Goal: Use online tool/utility: Utilize a website feature to perform a specific function

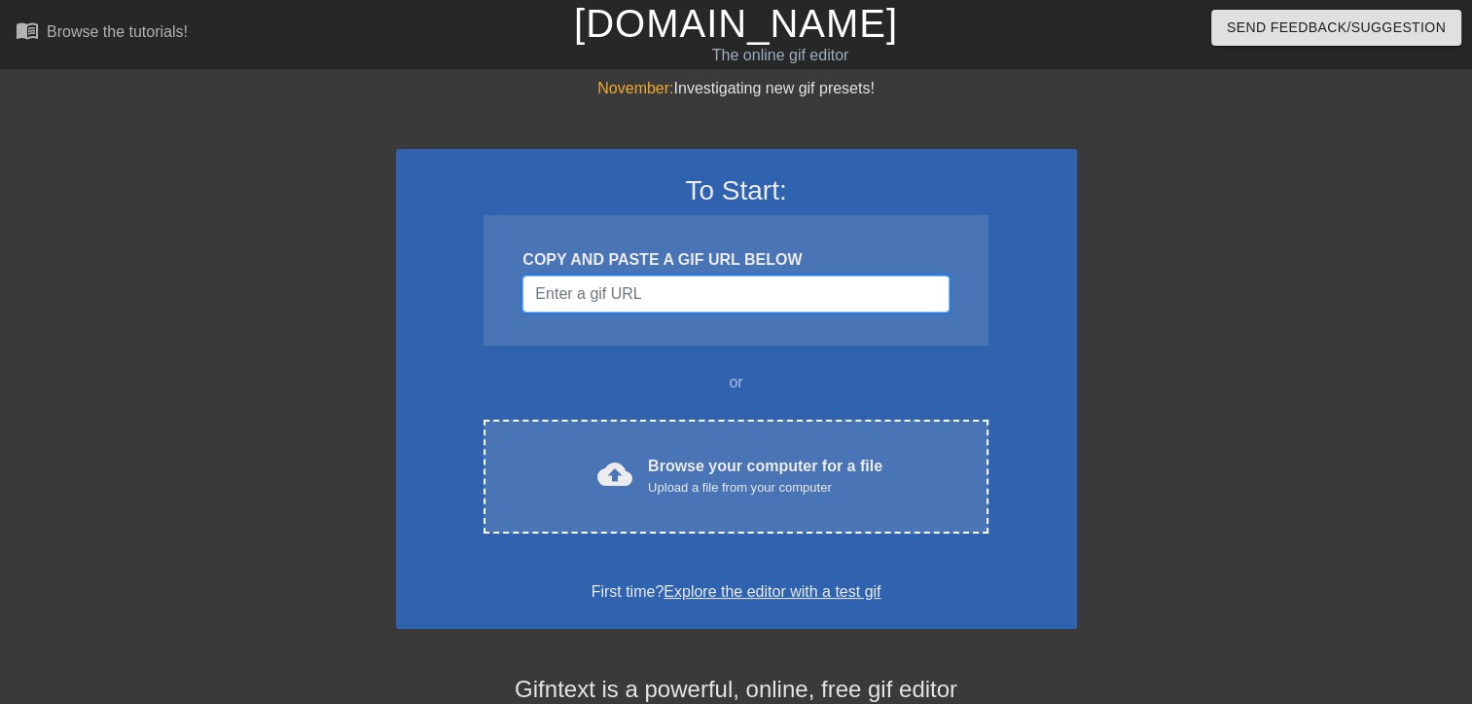
click at [744, 290] on input "Username" at bounding box center [736, 293] width 426 height 37
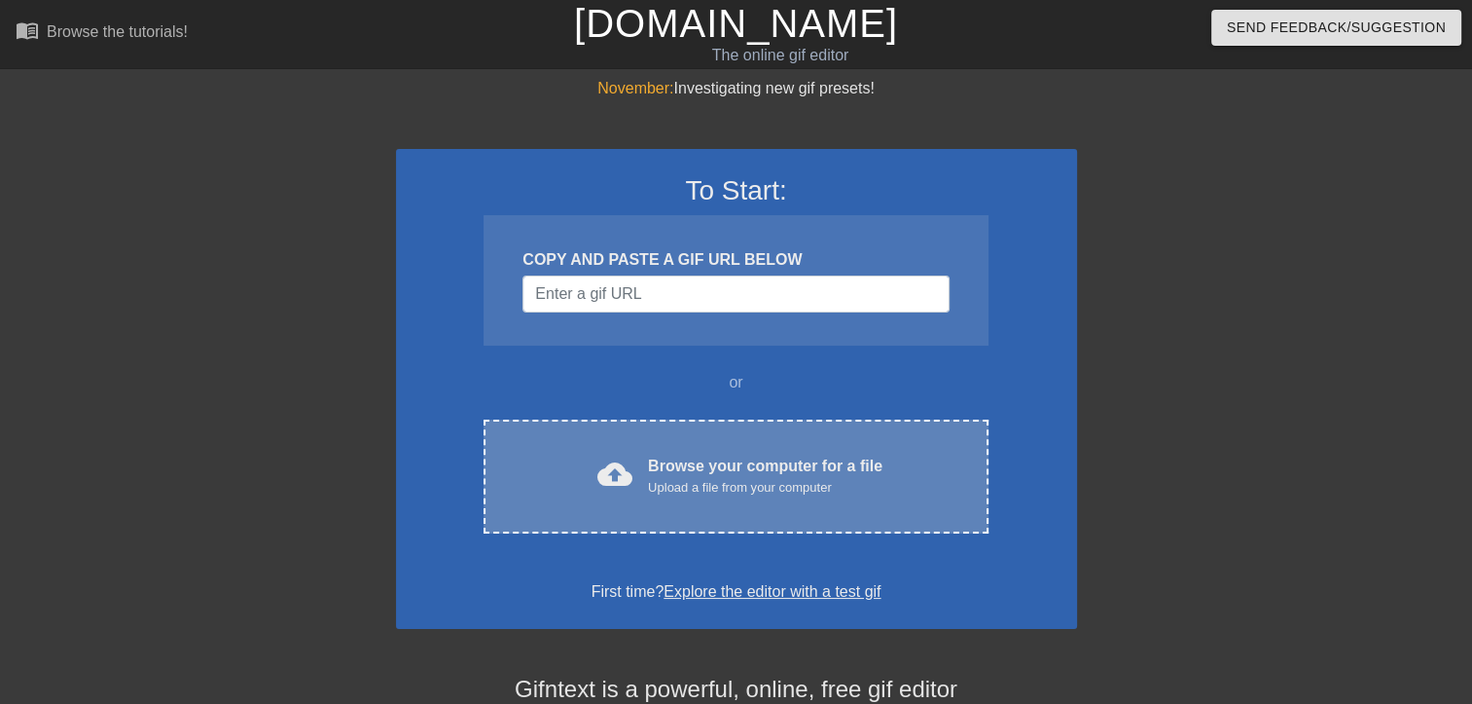
click at [738, 500] on div "cloud_upload Browse your computer for a file Upload a file from your computer C…" at bounding box center [736, 476] width 504 height 114
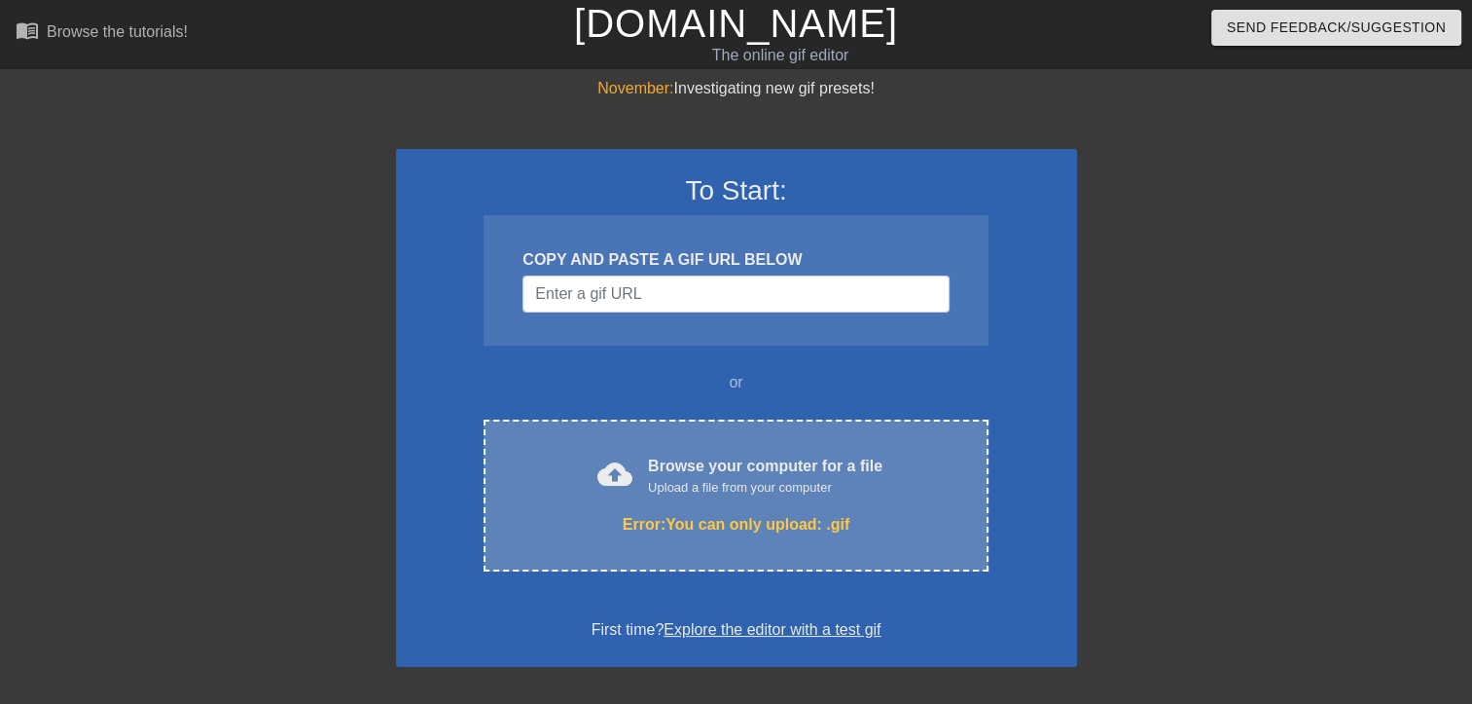
click at [851, 494] on div "Upload a file from your computer" at bounding box center [765, 487] width 235 height 19
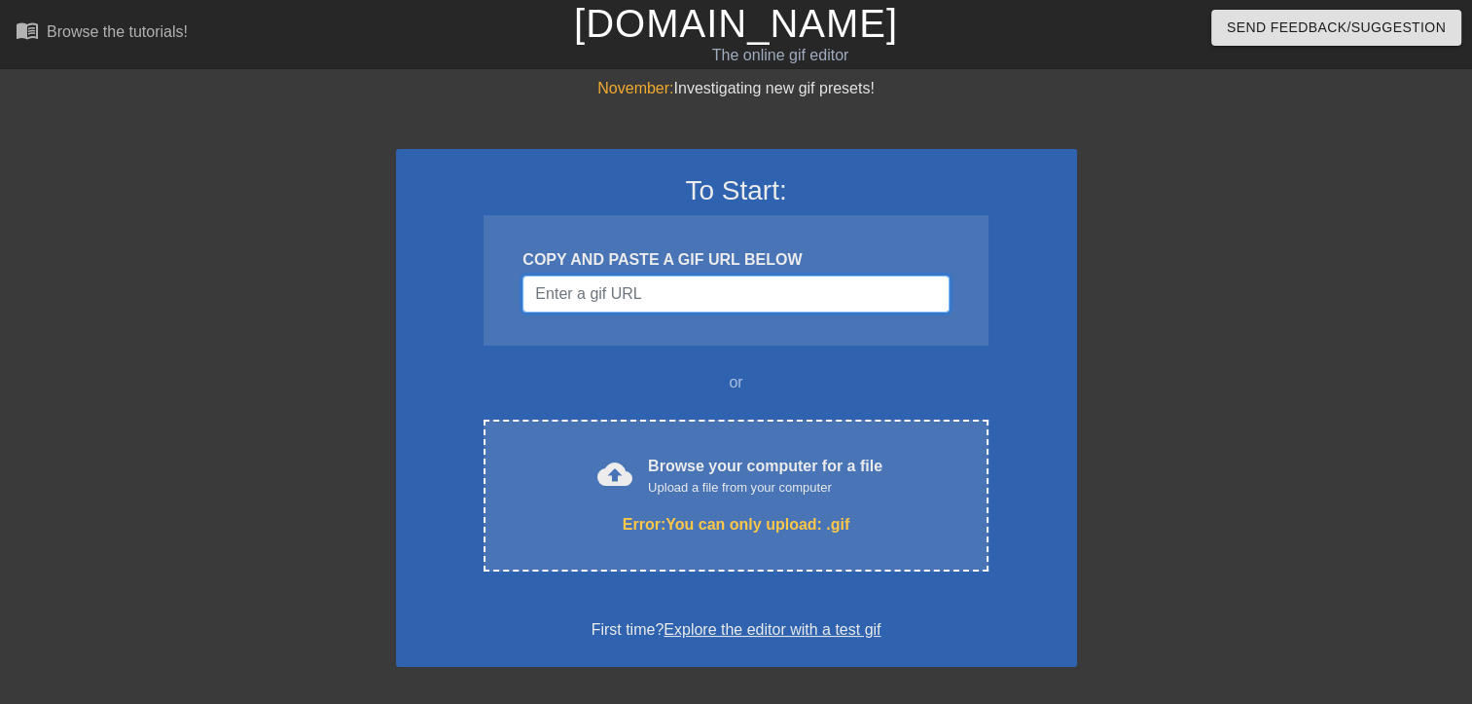
click at [707, 304] on input "Username" at bounding box center [736, 293] width 426 height 37
click at [660, 301] on input "Username" at bounding box center [736, 293] width 426 height 37
paste input "[URL][DOMAIN_NAME][PERSON_NAME]"
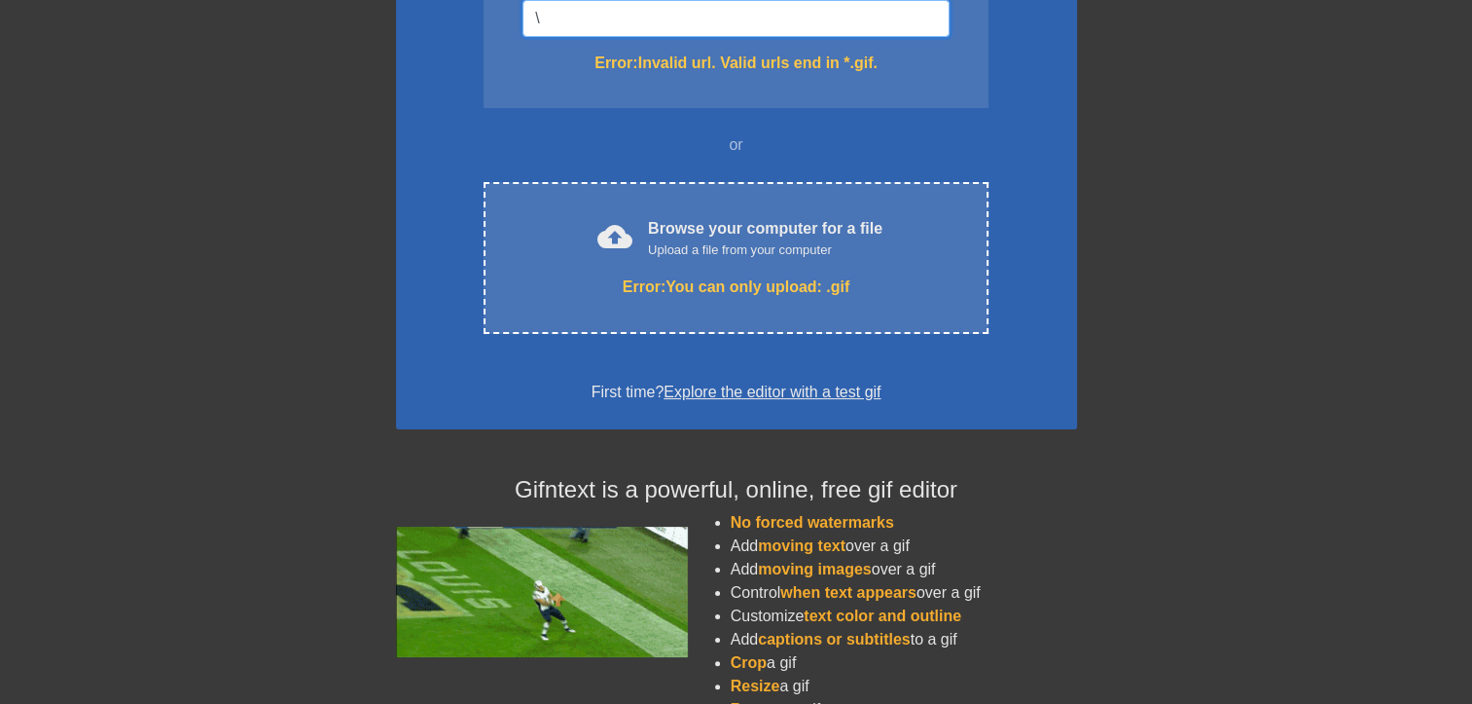
scroll to position [292, 0]
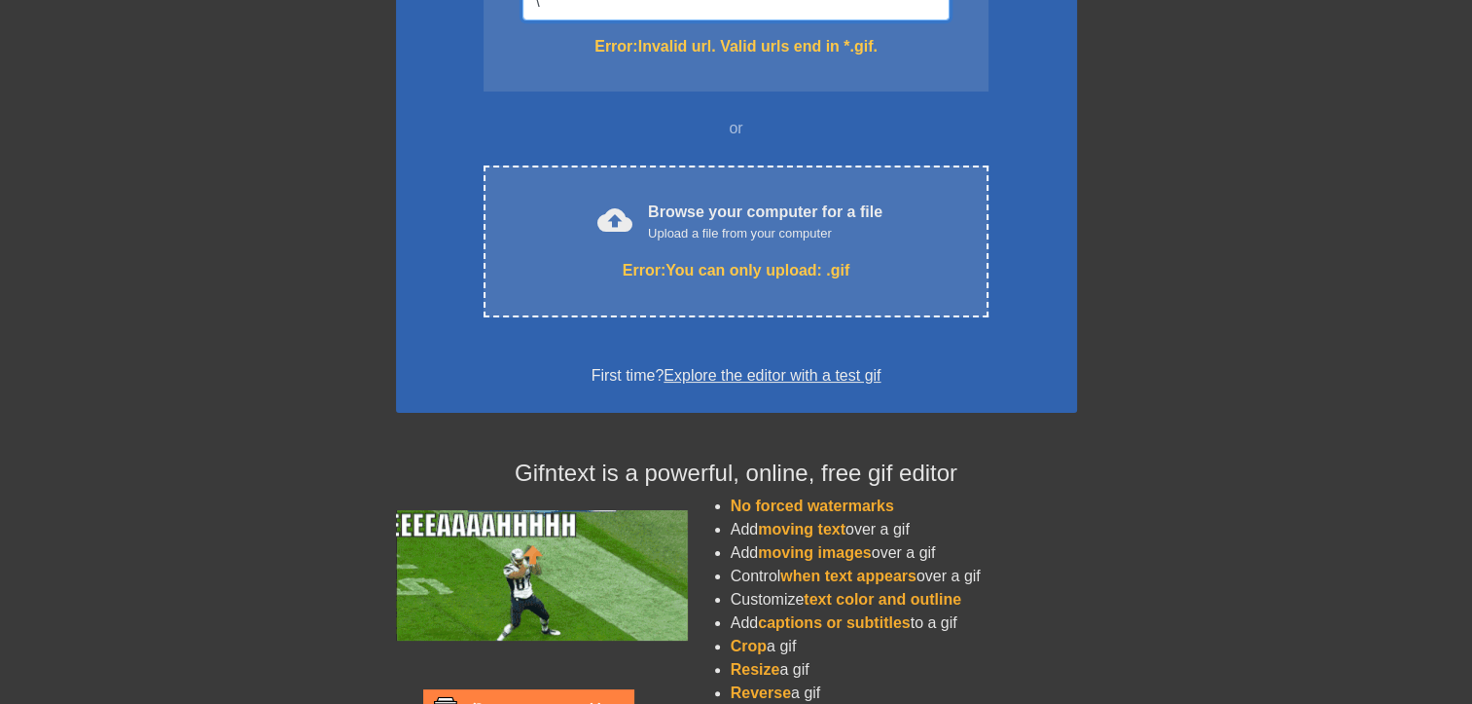
type input "\"
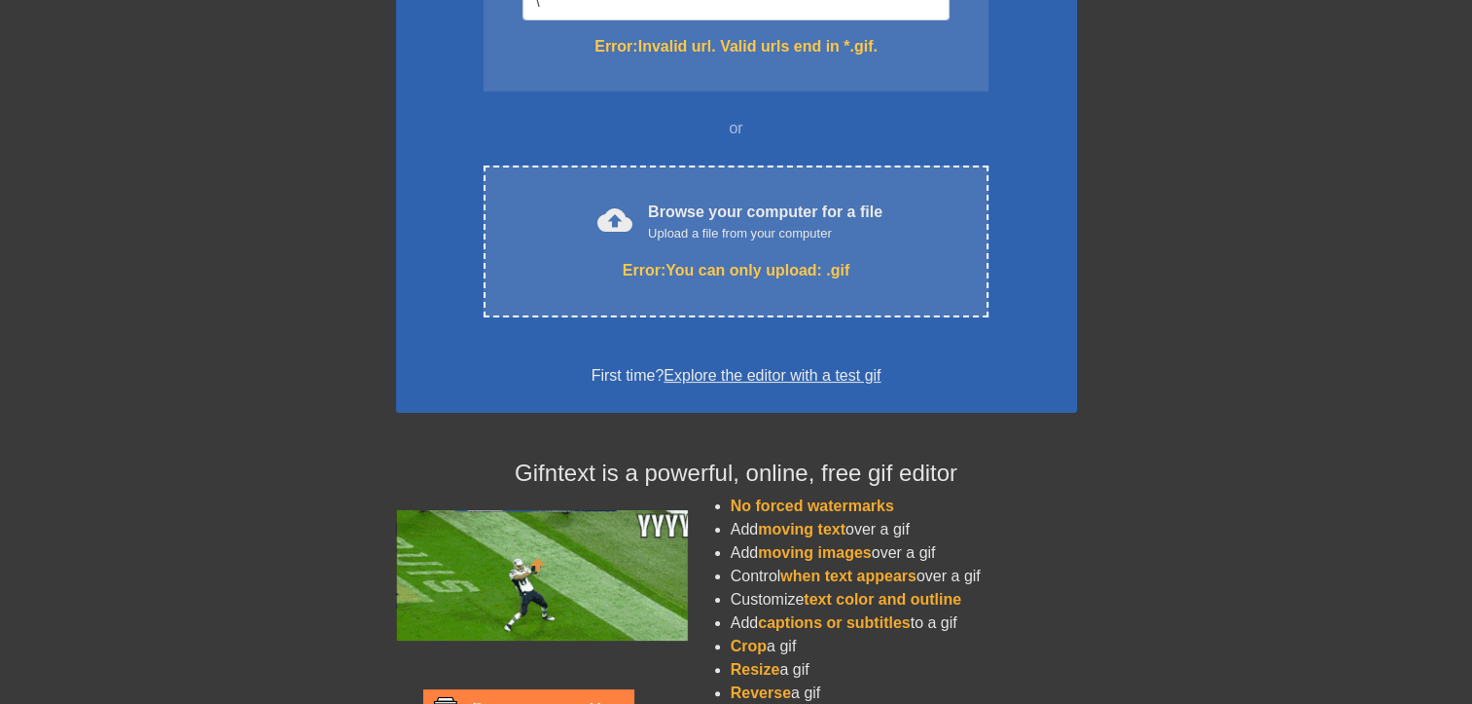
click at [760, 380] on link "Explore the editor with a test gif" at bounding box center [772, 375] width 217 height 17
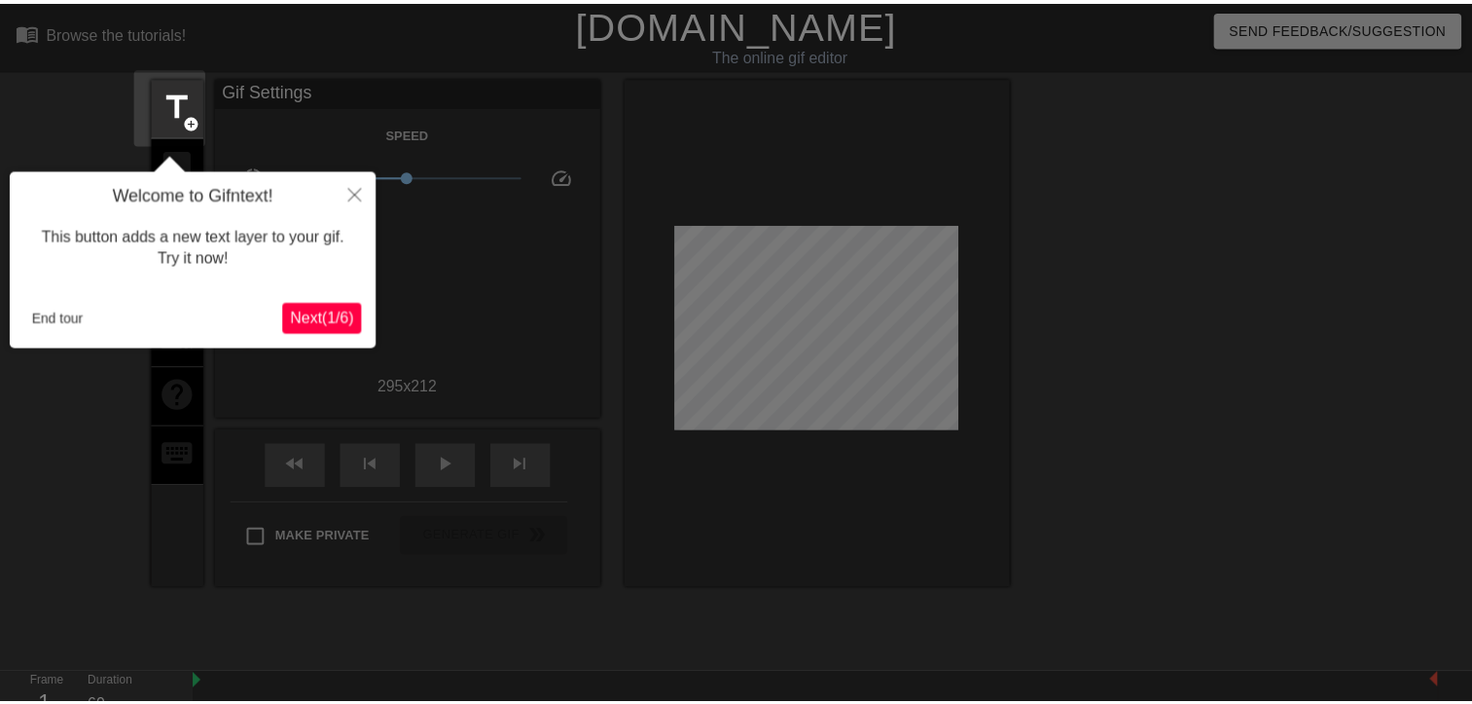
scroll to position [47, 0]
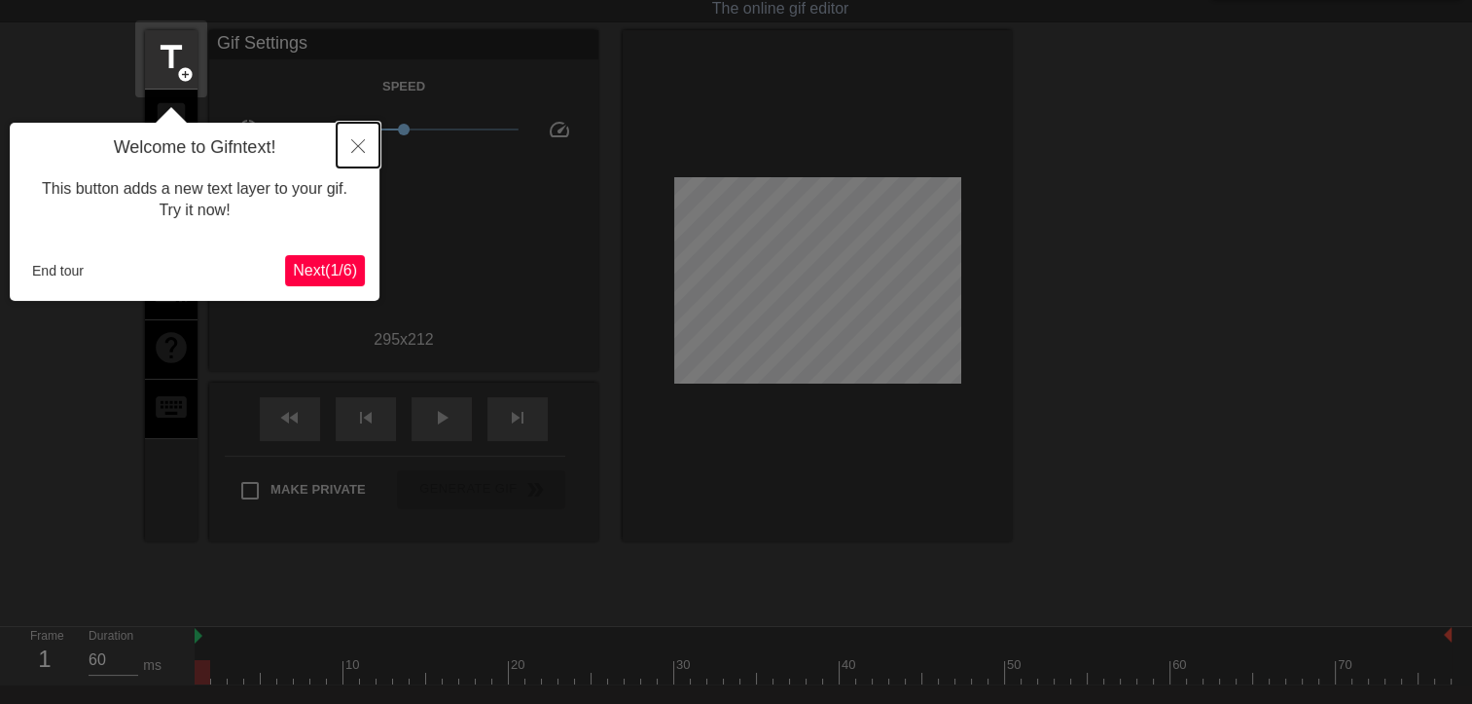
click at [354, 143] on icon "Close" at bounding box center [358, 146] width 14 height 14
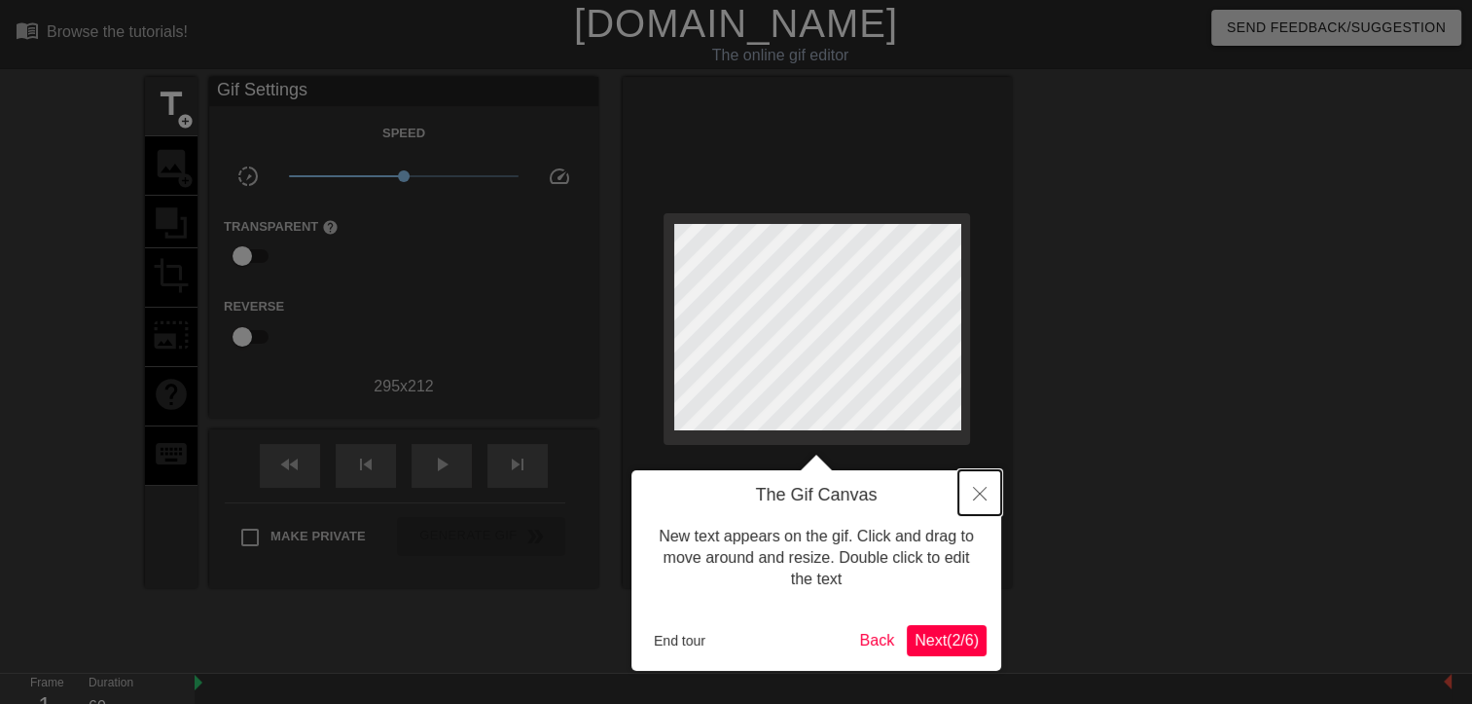
click at [977, 481] on button "Close" at bounding box center [980, 492] width 43 height 45
